Goal: Task Accomplishment & Management: Manage account settings

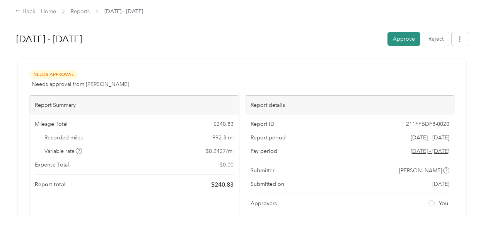
click at [401, 33] on button "Approve" at bounding box center [404, 39] width 33 height 14
click at [410, 38] on button "Approve" at bounding box center [404, 39] width 33 height 14
